Goal: Transaction & Acquisition: Purchase product/service

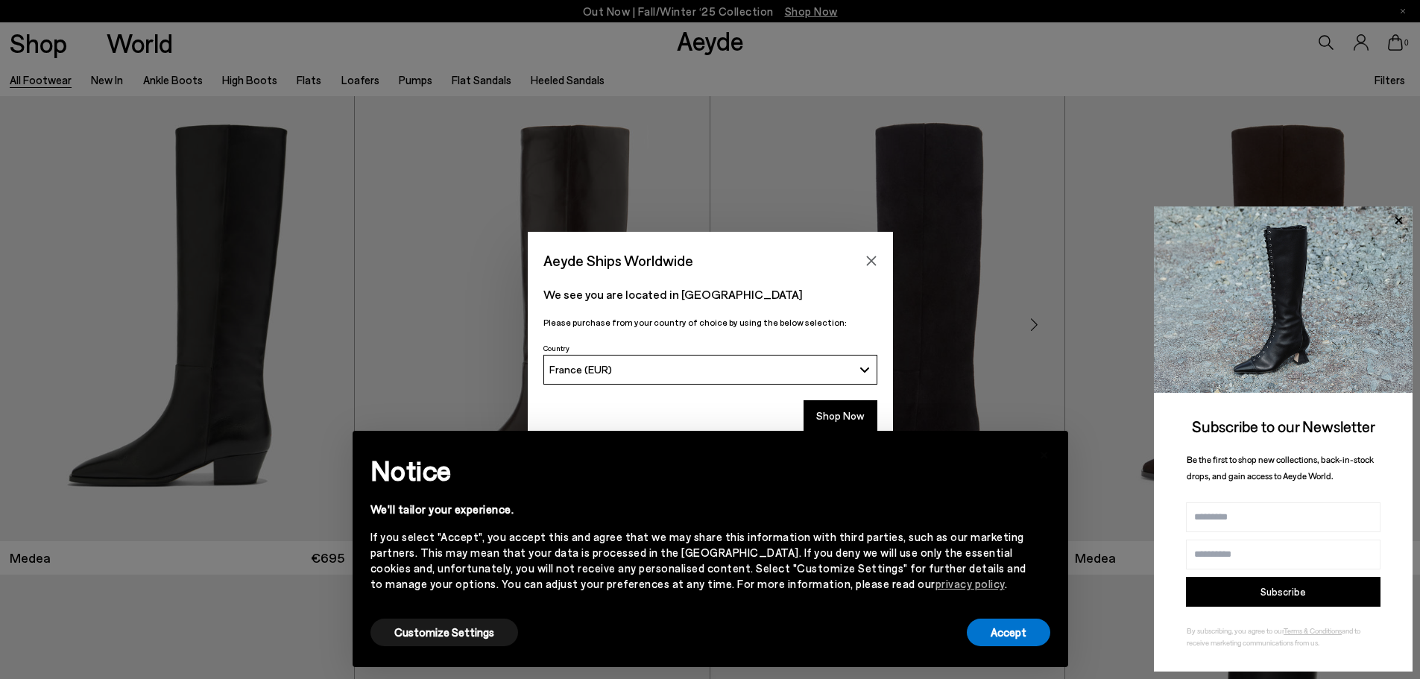
drag, startPoint x: 873, startPoint y: 258, endPoint x: 890, endPoint y: 261, distance: 17.4
click at [873, 258] on icon "Close" at bounding box center [871, 261] width 12 height 12
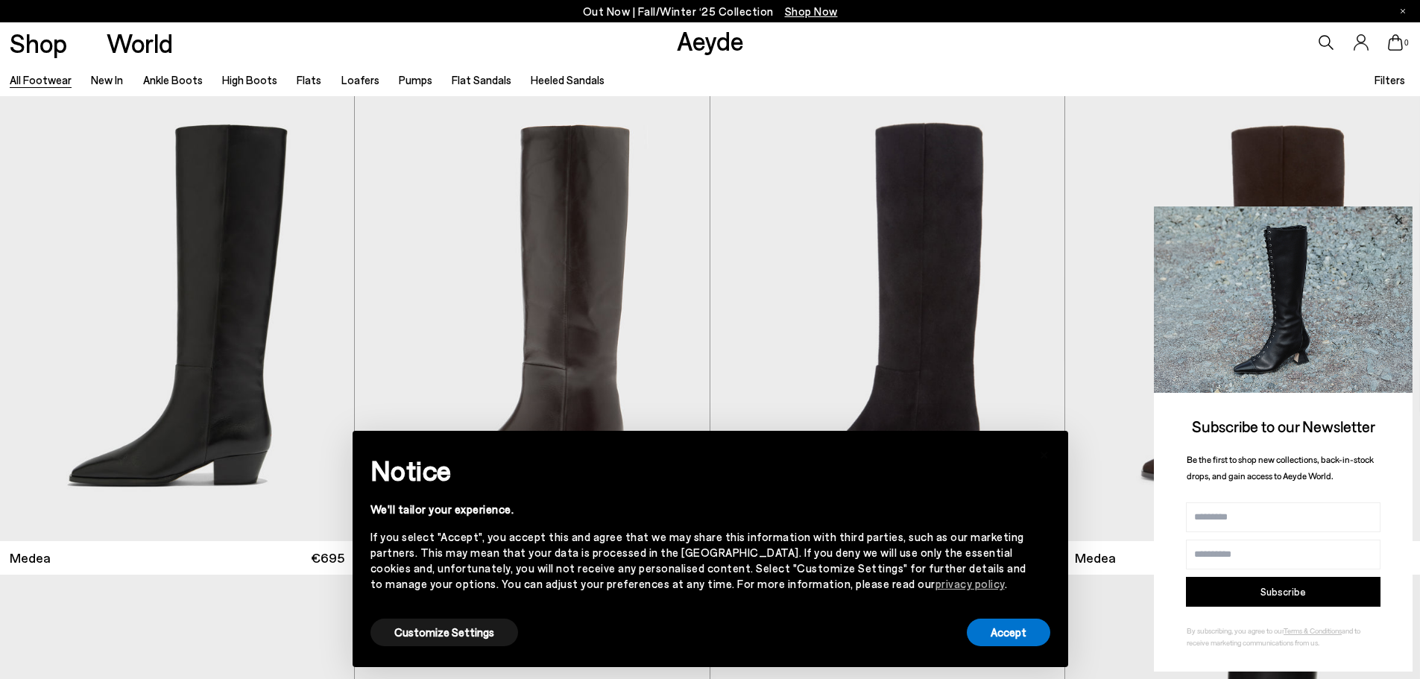
click at [1404, 223] on icon at bounding box center [1397, 220] width 19 height 19
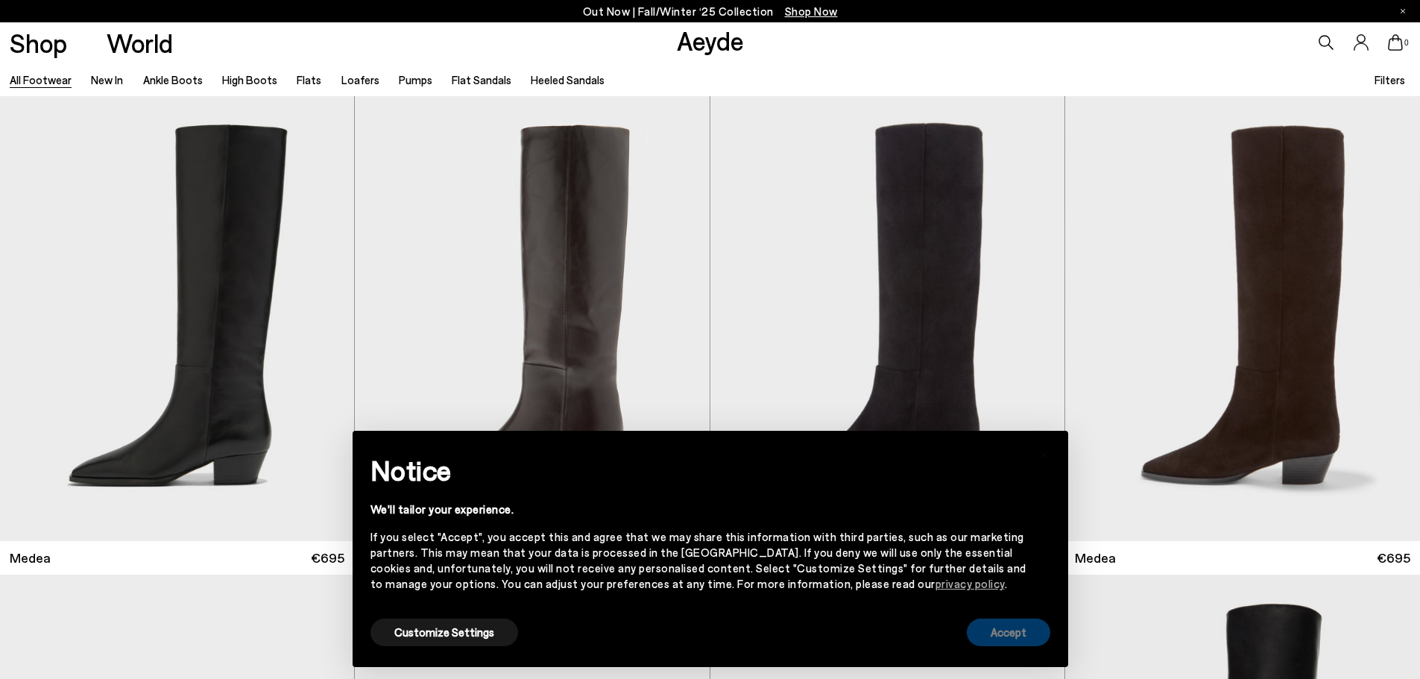
click at [1006, 634] on button "Accept" at bounding box center [1008, 633] width 83 height 28
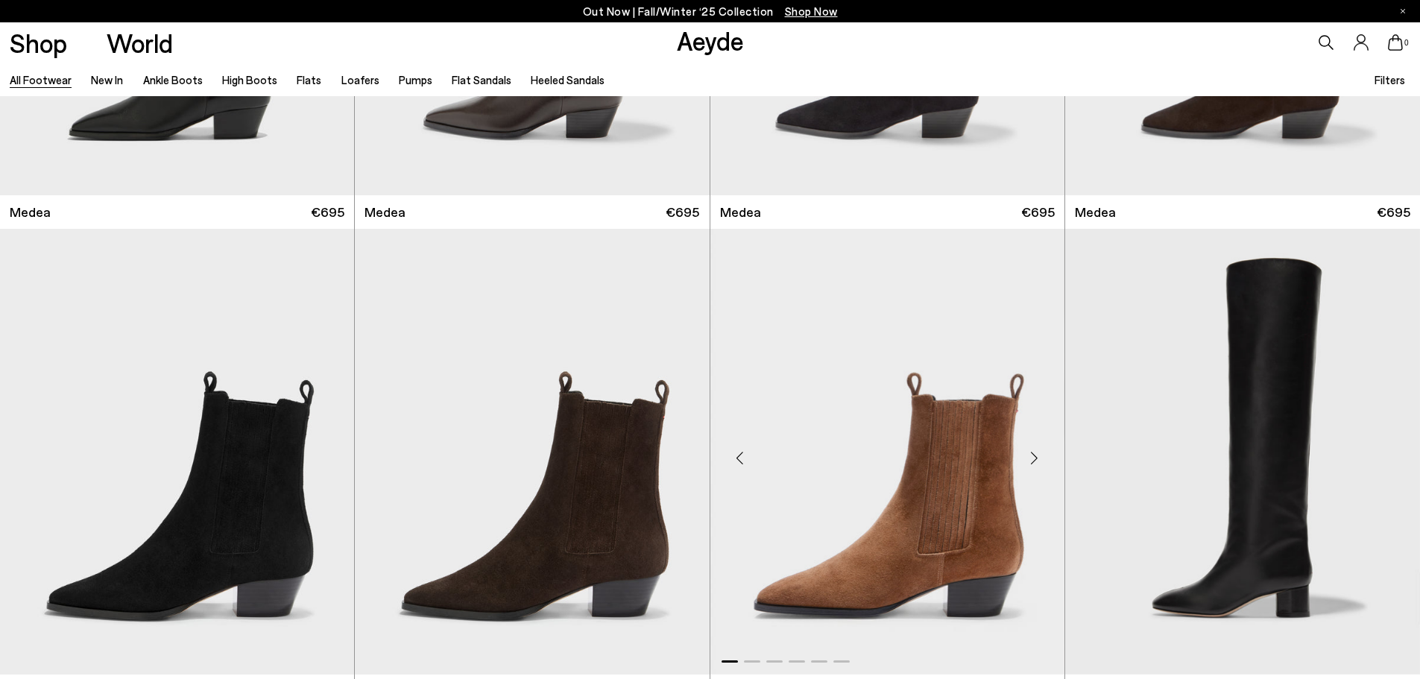
scroll to position [373, 0]
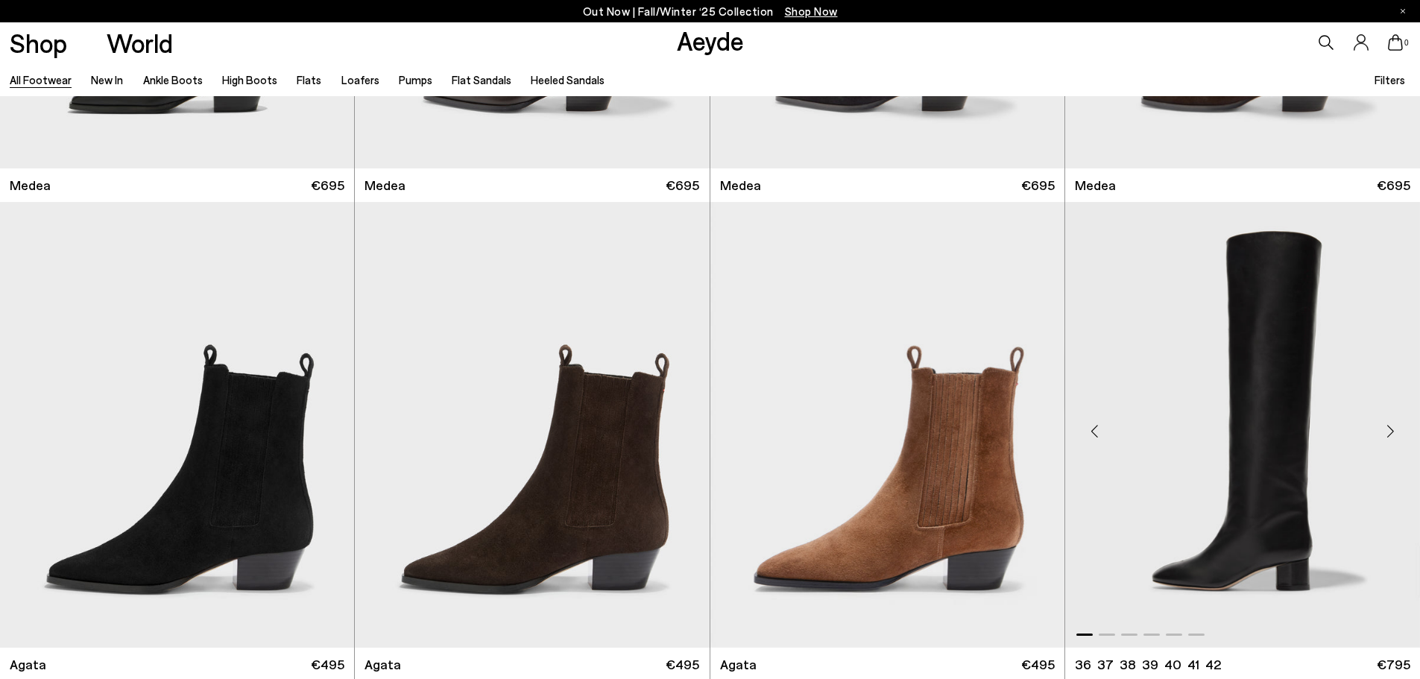
click at [1286, 443] on img "1 / 6" at bounding box center [1242, 424] width 355 height 445
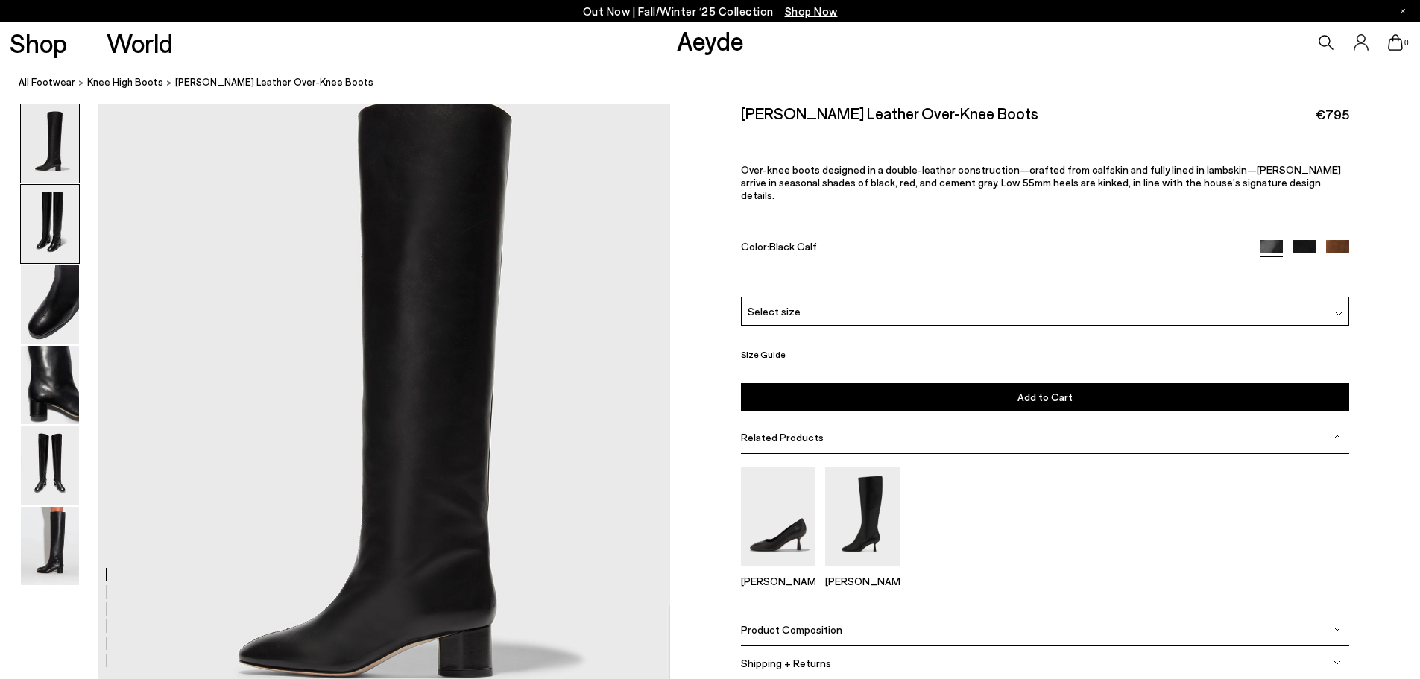
click at [55, 212] on img at bounding box center [50, 224] width 58 height 78
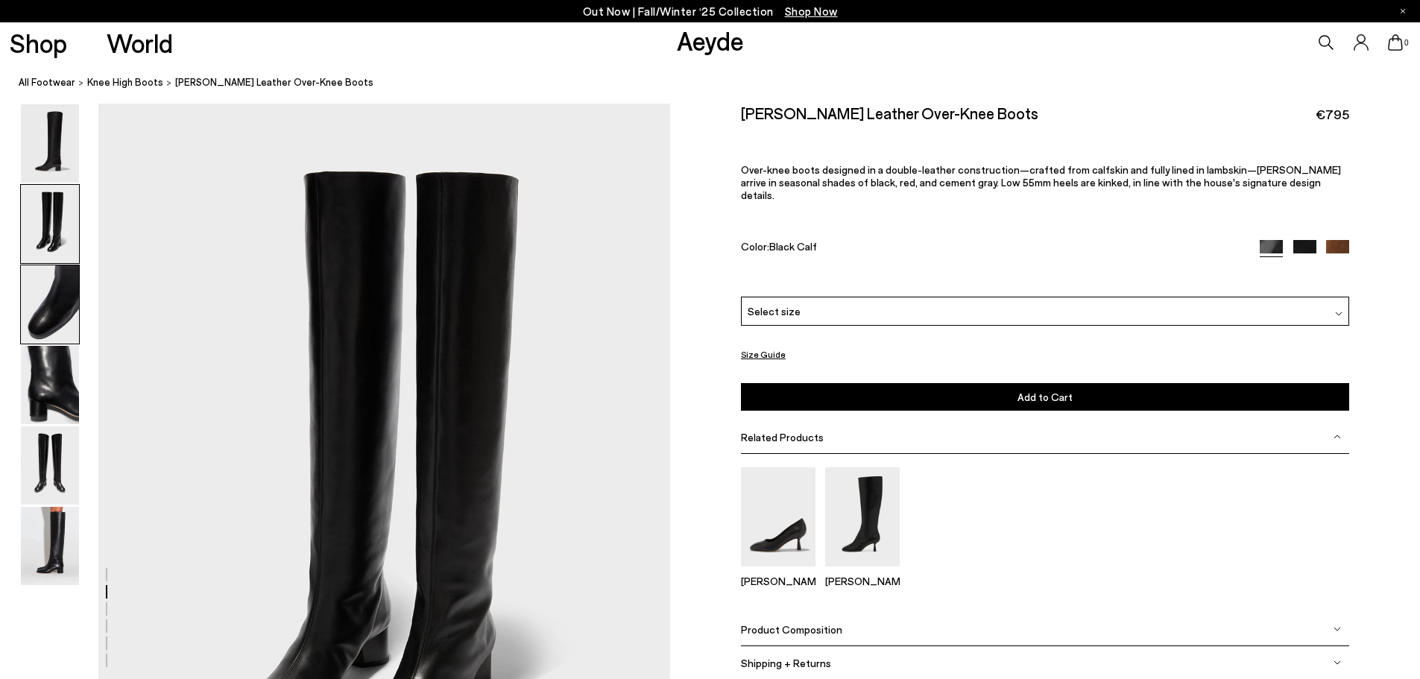
click at [48, 281] on img at bounding box center [50, 304] width 58 height 78
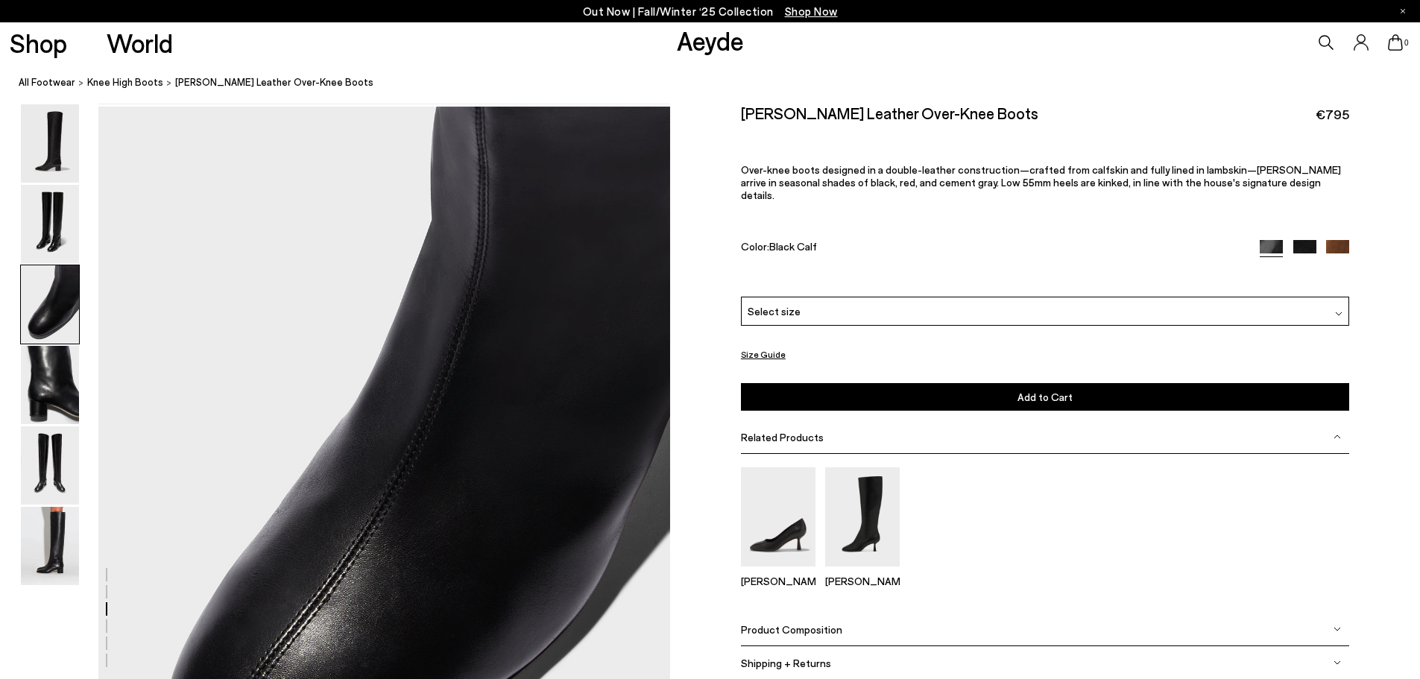
scroll to position [1343, 0]
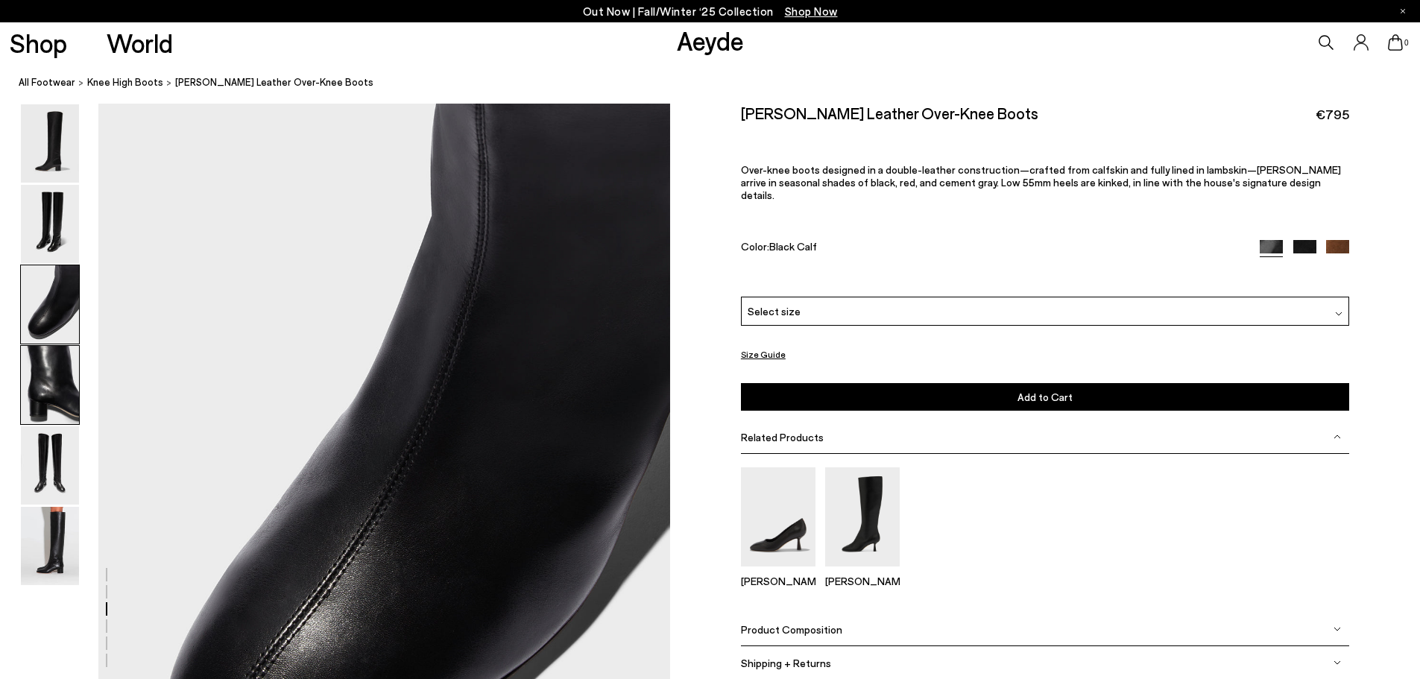
click at [51, 387] on img at bounding box center [50, 385] width 58 height 78
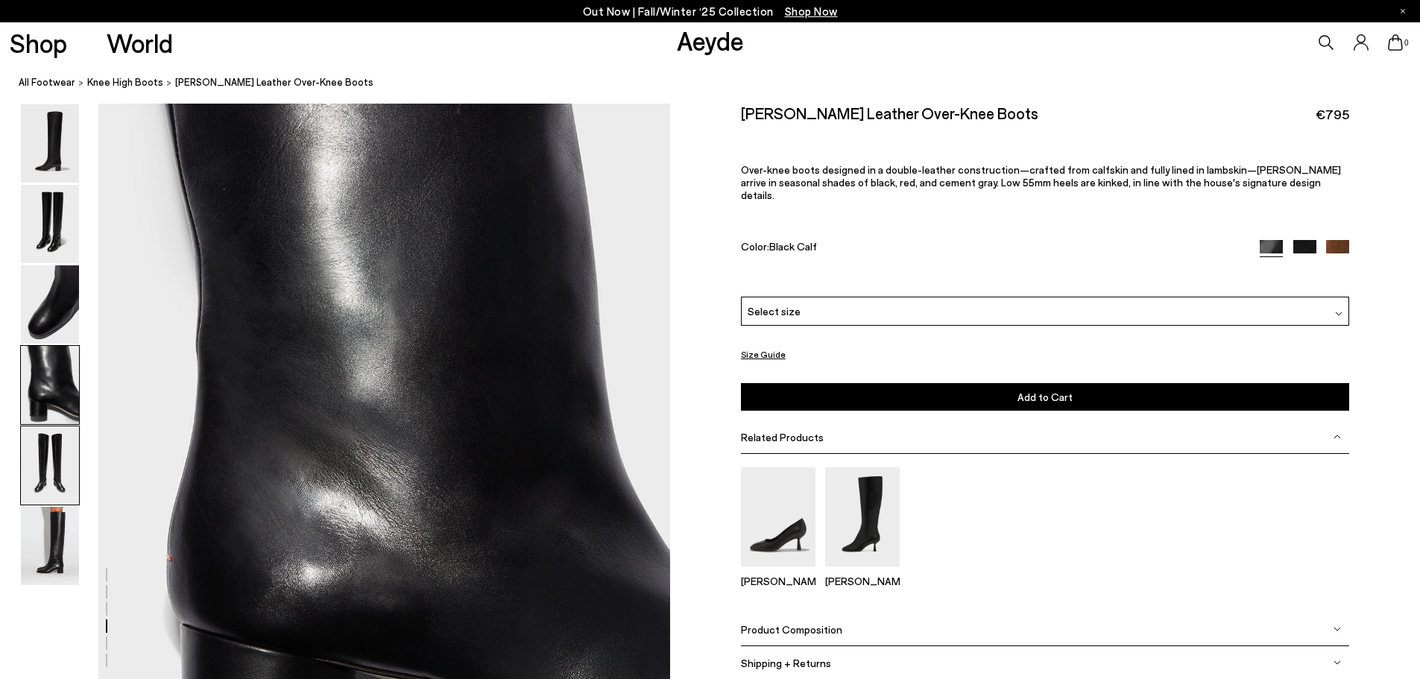
click at [54, 455] on img at bounding box center [50, 465] width 58 height 78
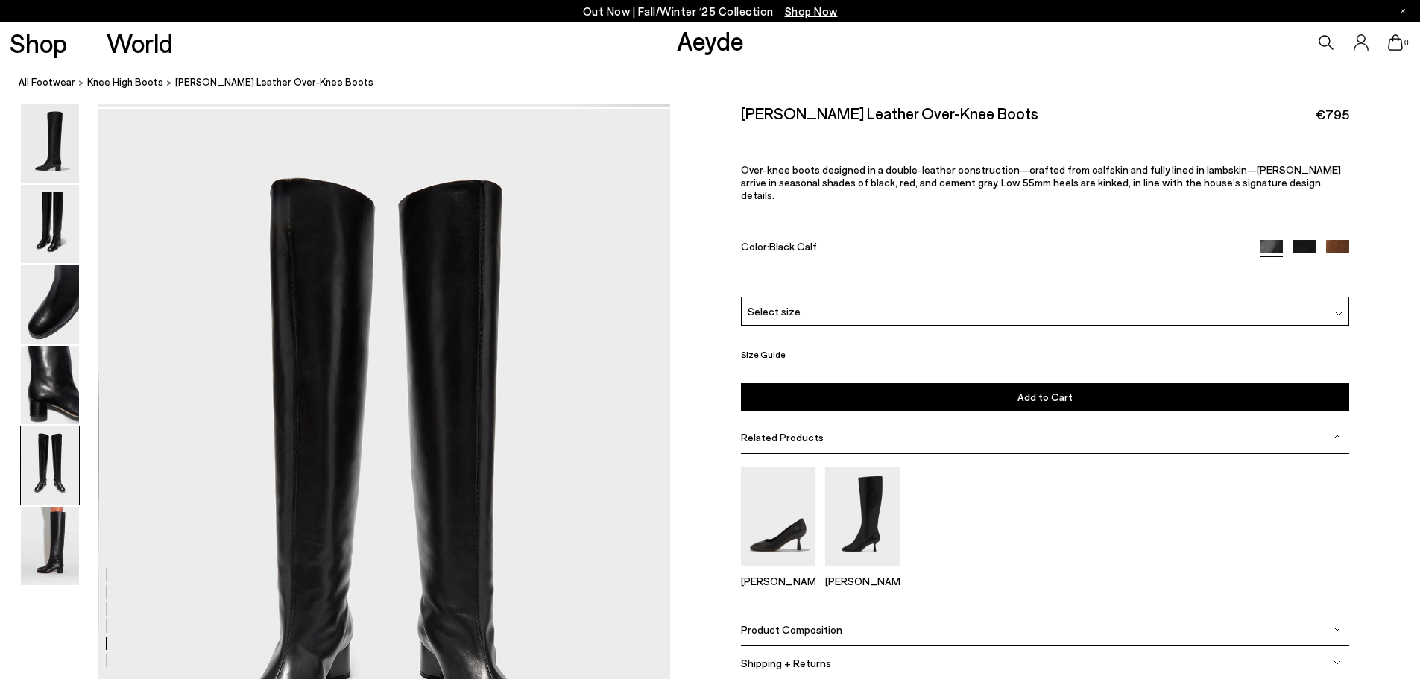
scroll to position [2871, 0]
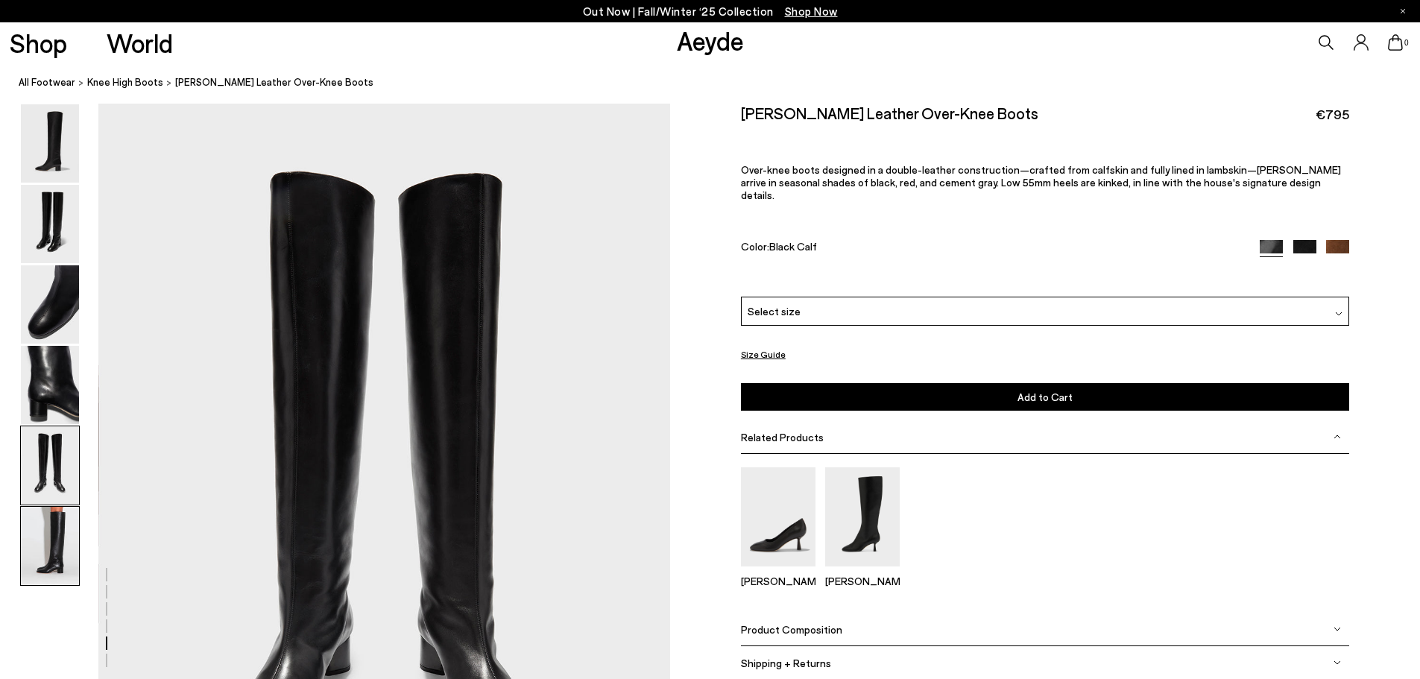
click at [51, 536] on img at bounding box center [50, 546] width 58 height 78
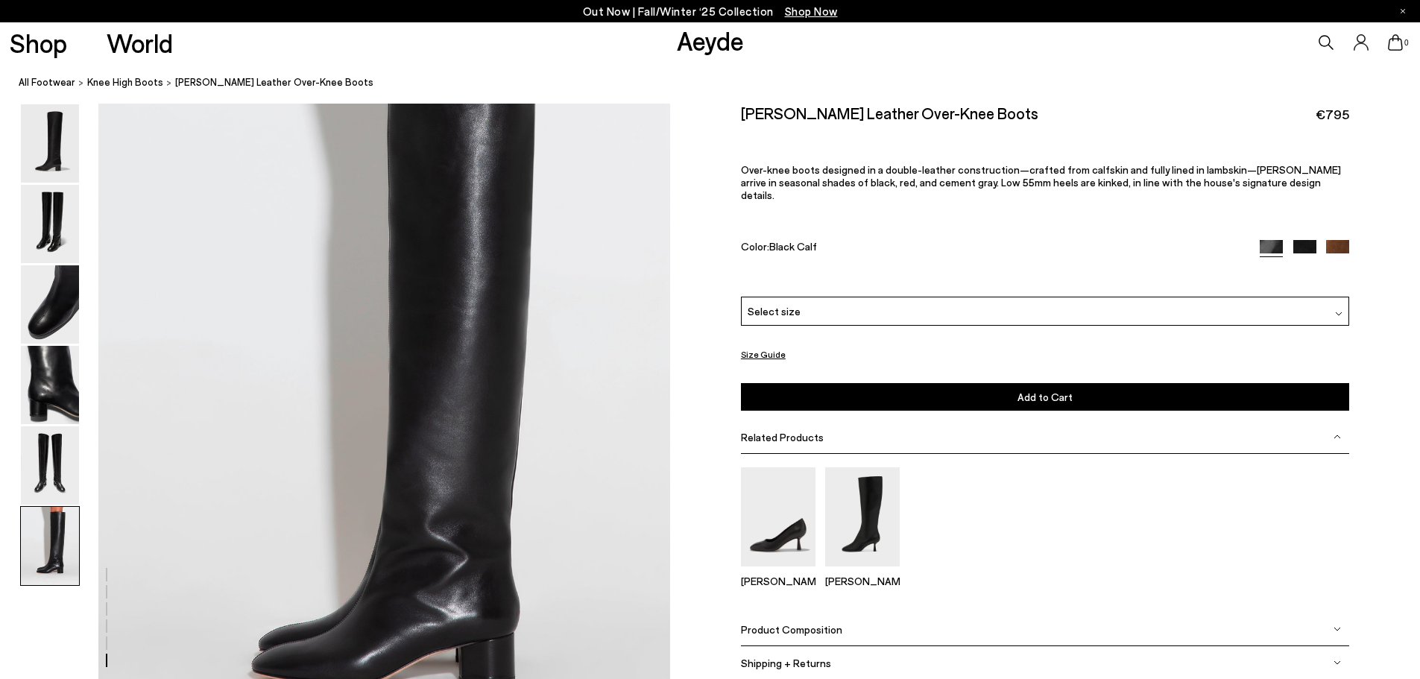
scroll to position [3812, 0]
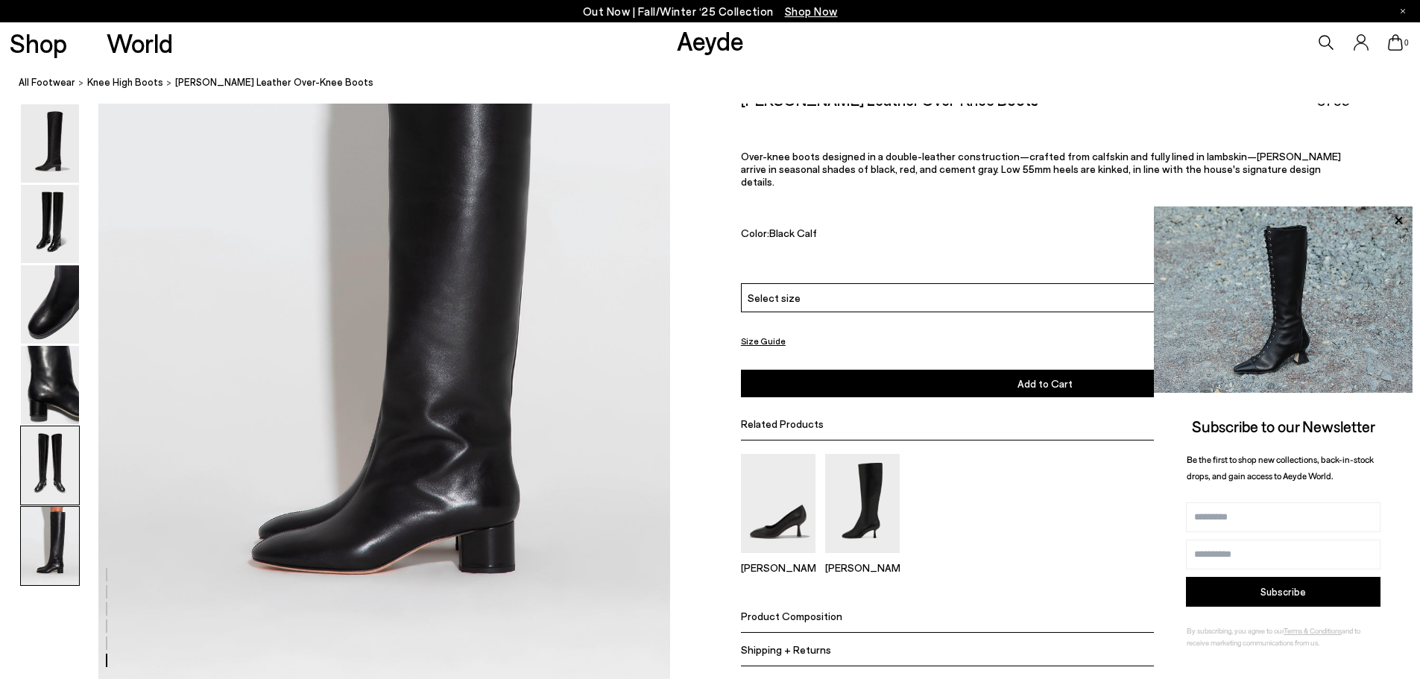
click at [45, 480] on img at bounding box center [50, 465] width 58 height 78
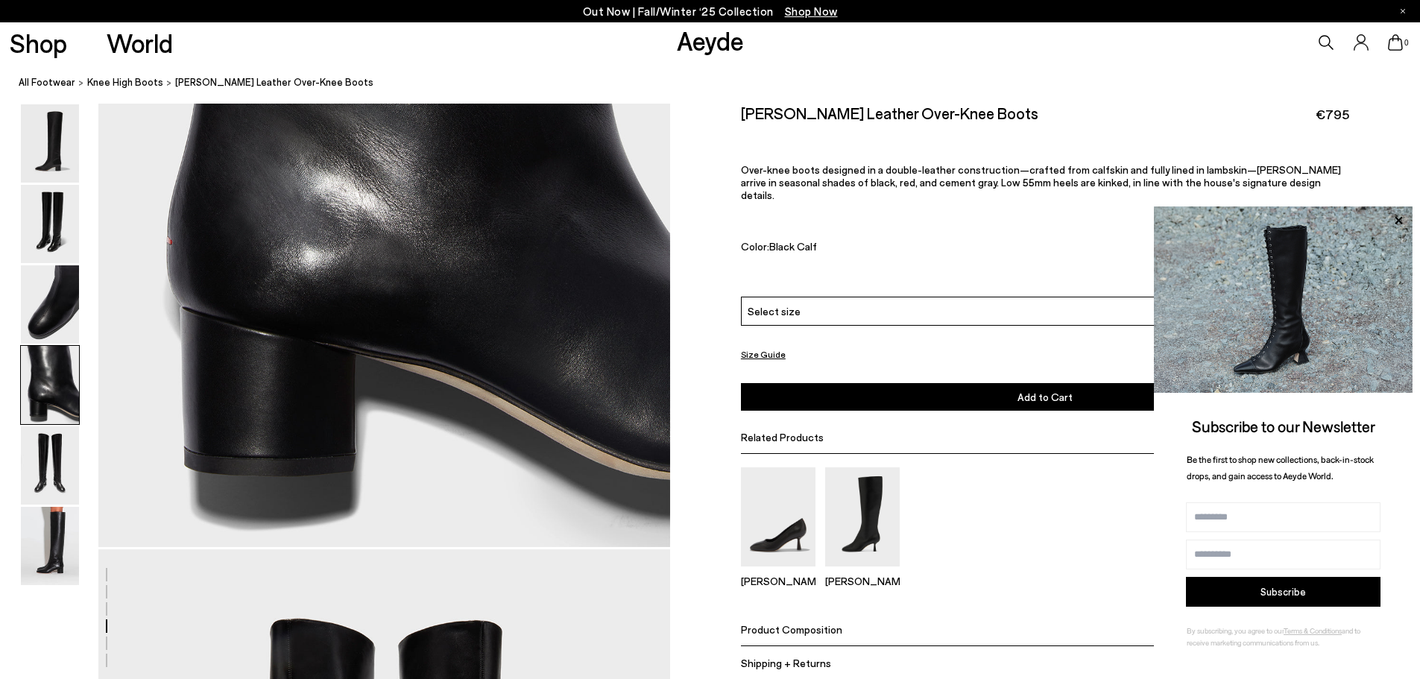
scroll to position [2410, 0]
